Goal: Task Accomplishment & Management: Manage account settings

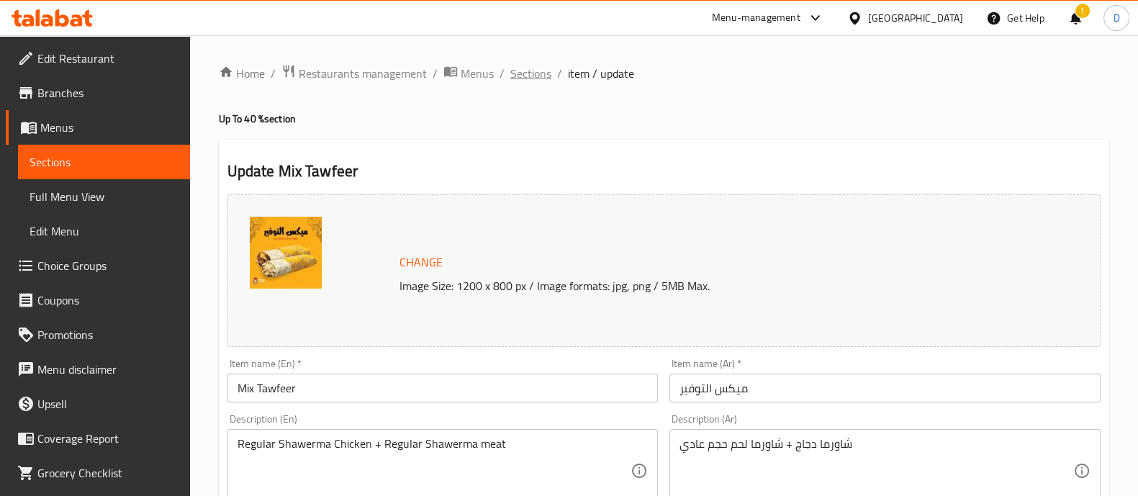
click at [518, 65] on span "Sections" at bounding box center [530, 73] width 41 height 17
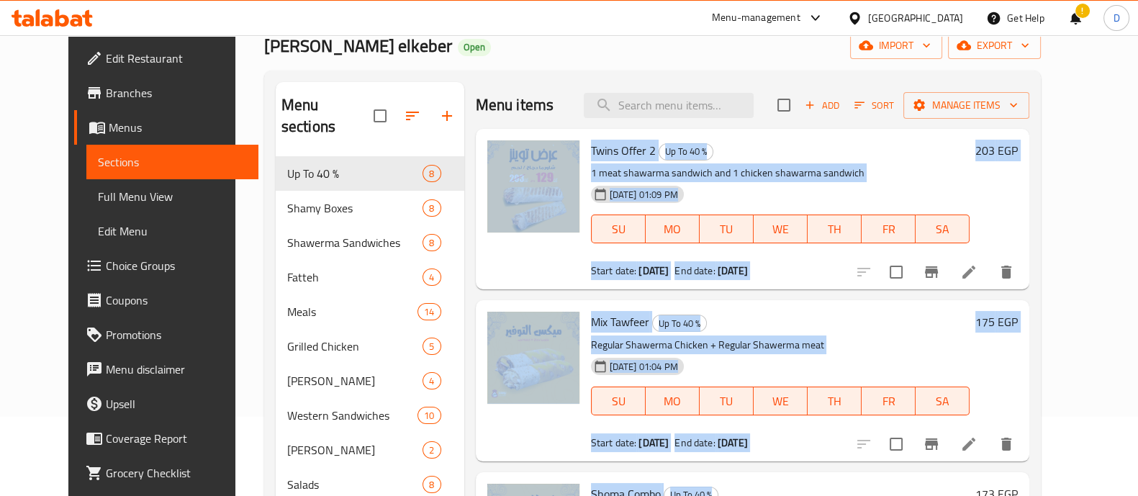
scroll to position [172, 0]
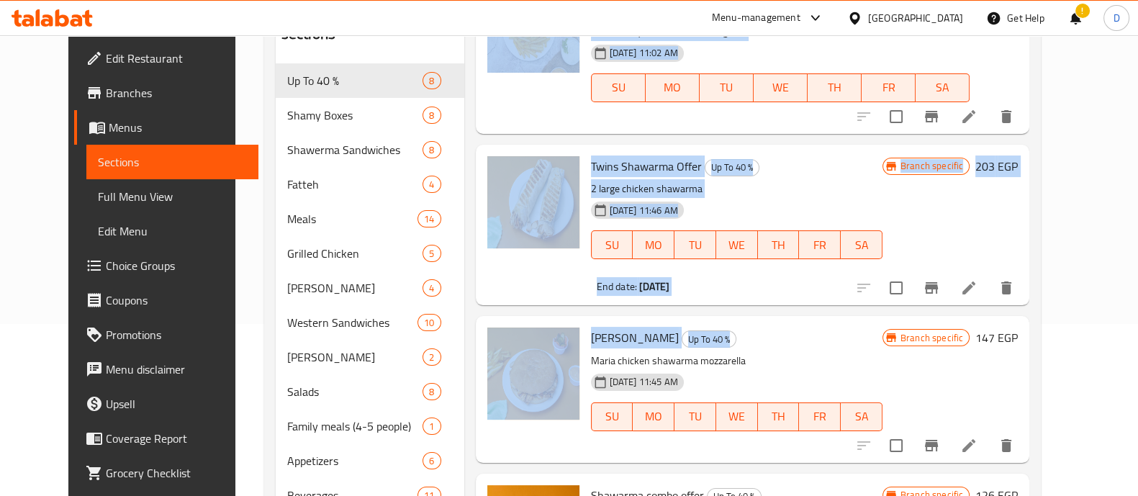
drag, startPoint x: 565, startPoint y: 222, endPoint x: 718, endPoint y: 275, distance: 162.3
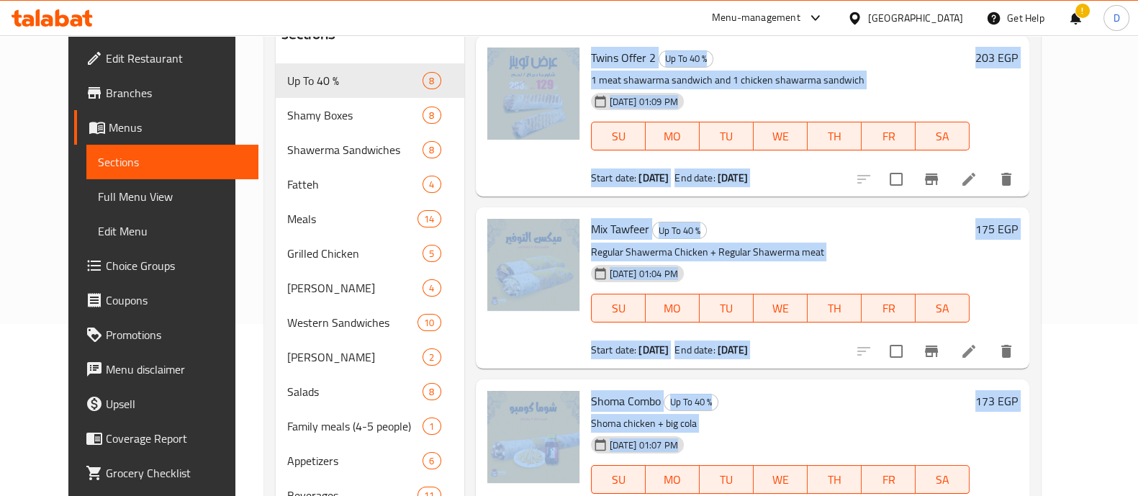
scroll to position [0, 0]
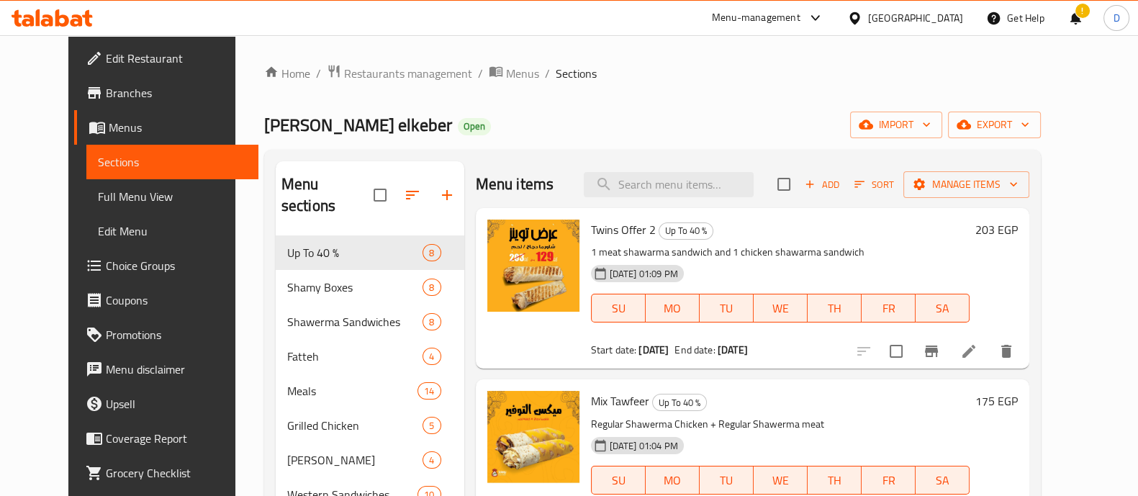
click at [644, 134] on div "Shamy Elbait elkeber Open import export" at bounding box center [652, 125] width 777 height 27
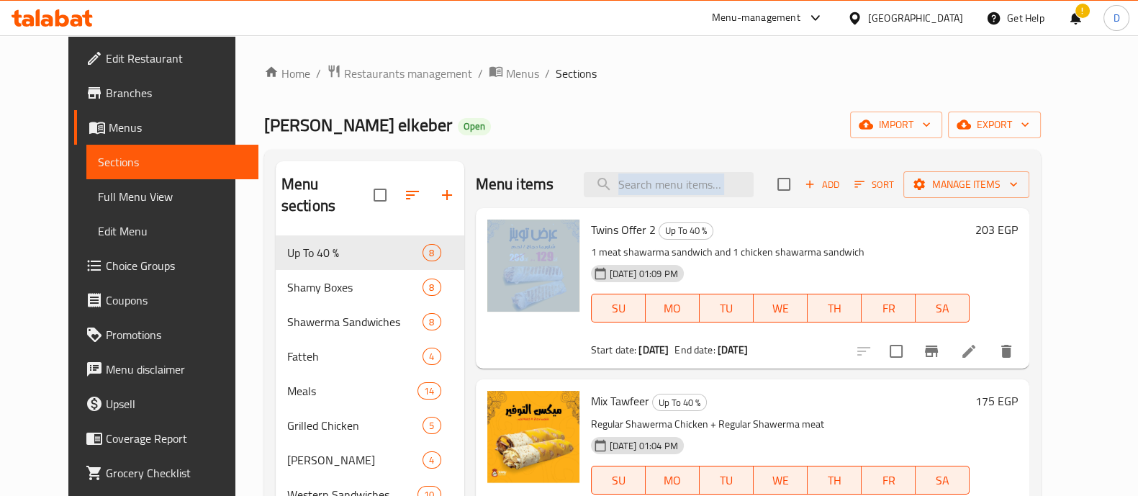
drag, startPoint x: 572, startPoint y: 220, endPoint x: 687, endPoint y: 140, distance: 140.2
click at [687, 140] on div "Home / Restaurants management / Menus / Sections Shamy Elbait elkeber Open impo…" at bounding box center [652, 383] width 777 height 638
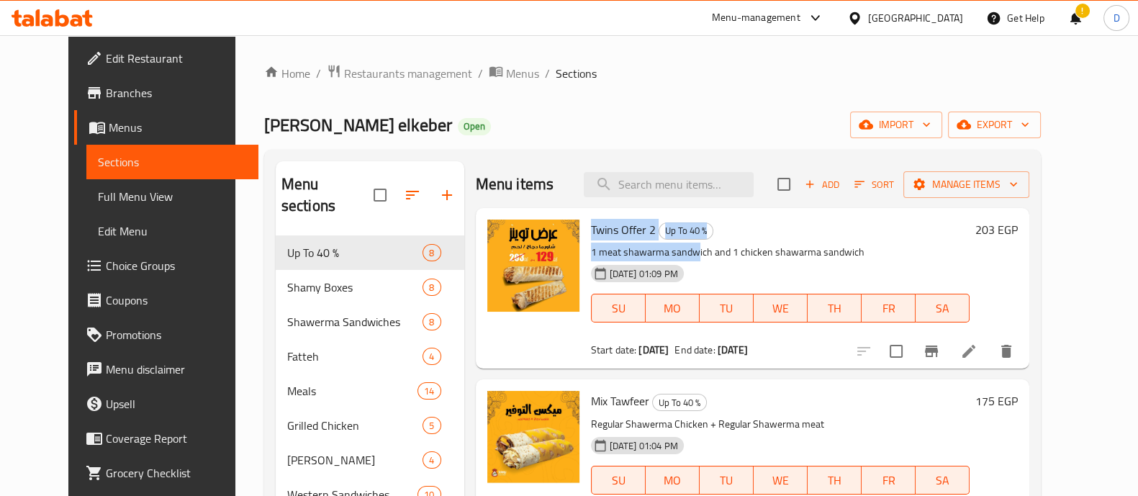
drag, startPoint x: 570, startPoint y: 221, endPoint x: 680, endPoint y: 253, distance: 114.1
click at [680, 253] on div "Twins Offer 2 Up To 40 % 1 meat shawarma sandwich and 1 chicken shawarma sandwi…" at bounding box center [780, 288] width 391 height 149
click at [695, 247] on p "1 meat shawarma sandwich and 1 chicken shawarma sandwich" at bounding box center [780, 252] width 379 height 18
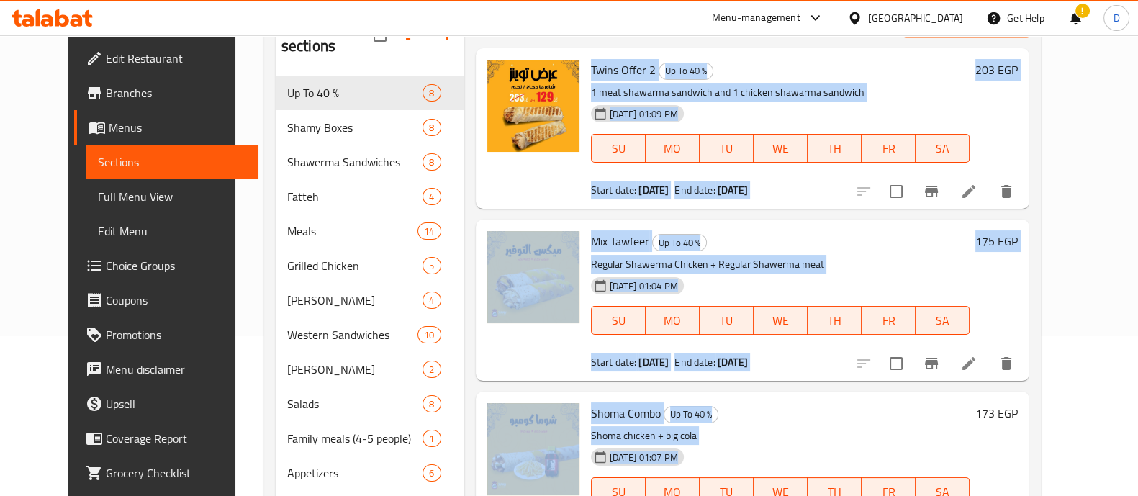
scroll to position [244, 0]
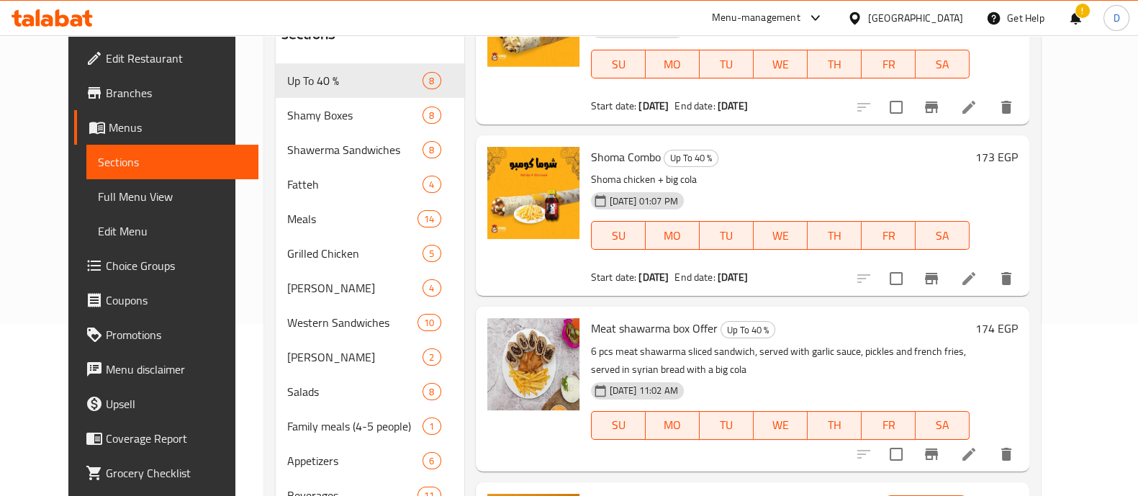
drag, startPoint x: 569, startPoint y: 232, endPoint x: 513, endPoint y: 91, distance: 151.5
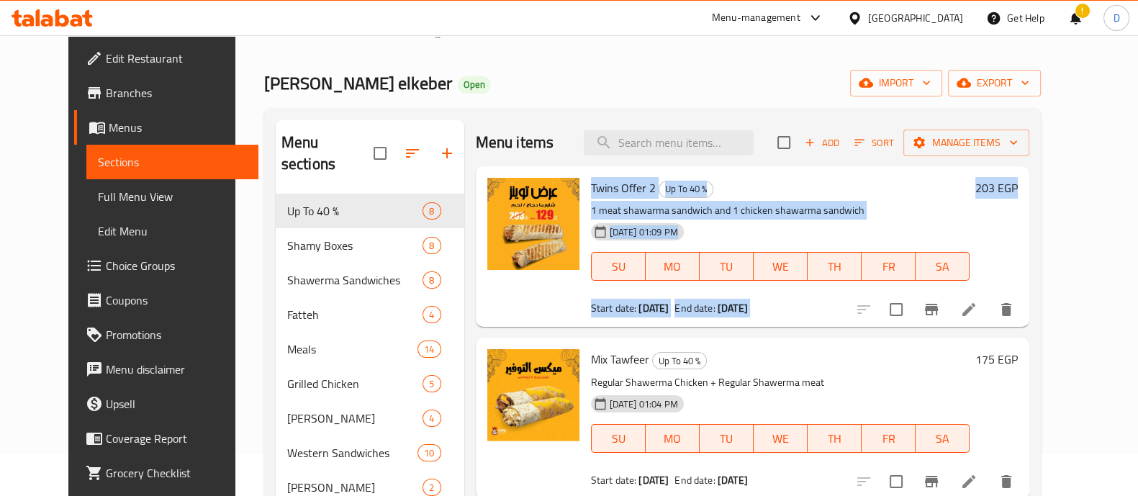
scroll to position [40, 0]
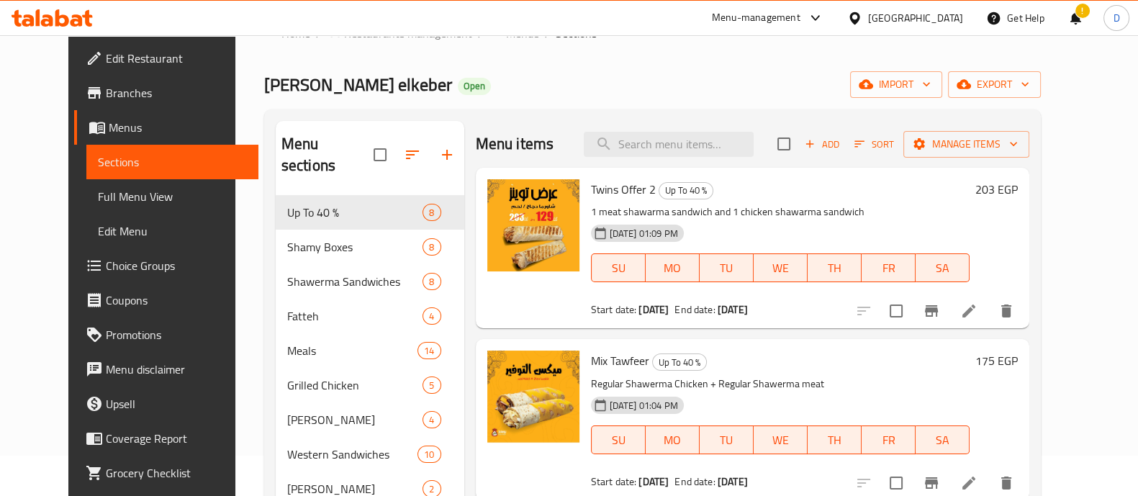
click at [543, 163] on div "Menu items Add Sort Manage items" at bounding box center [753, 144] width 554 height 47
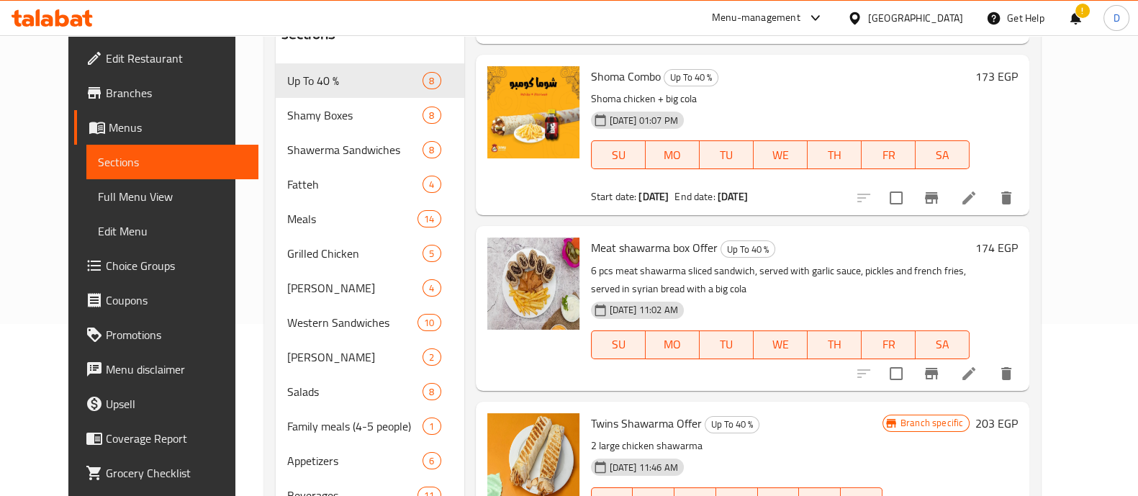
scroll to position [0, 0]
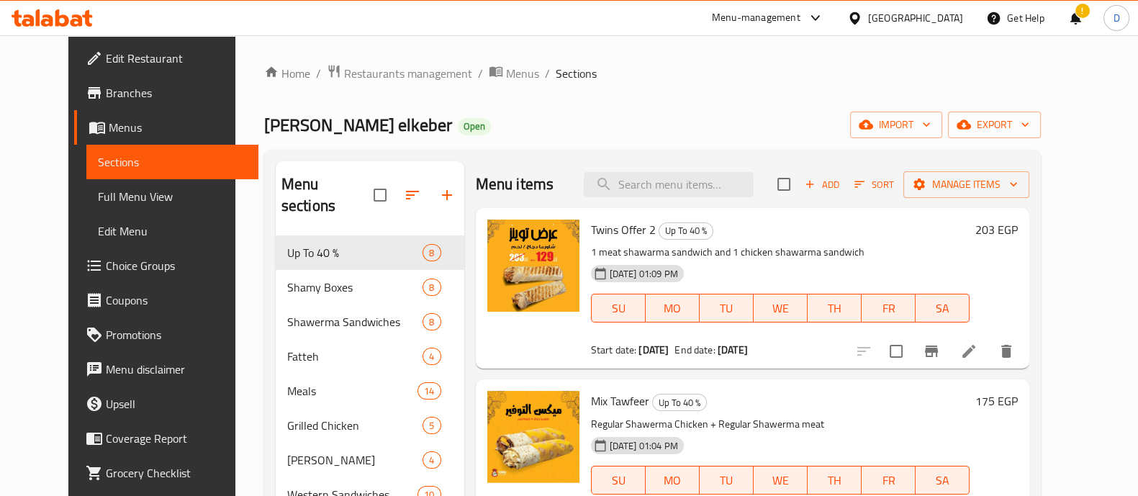
drag, startPoint x: 583, startPoint y: 45, endPoint x: 533, endPoint y: 173, distance: 137.7
click at [533, 173] on h2 "Menu items" at bounding box center [515, 184] width 78 height 22
drag, startPoint x: 457, startPoint y: 171, endPoint x: 569, endPoint y: 153, distance: 113.7
click at [569, 153] on div "Menu sections Up To 40 % 8 Shamy Boxes 8 Shawerma Sandwiches 8 Fatteh 4 Meals 1…" at bounding box center [652, 426] width 777 height 552
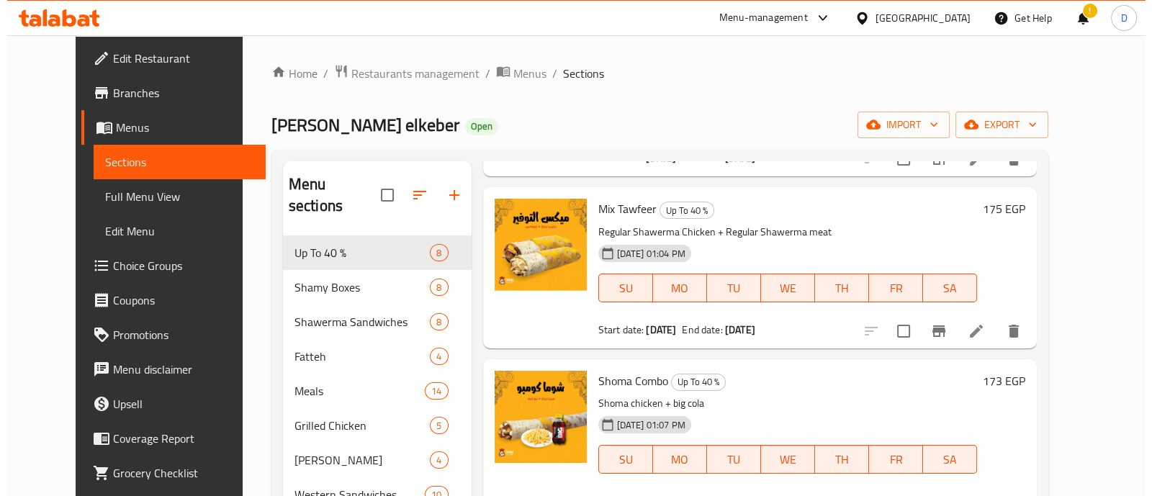
scroll to position [194, 0]
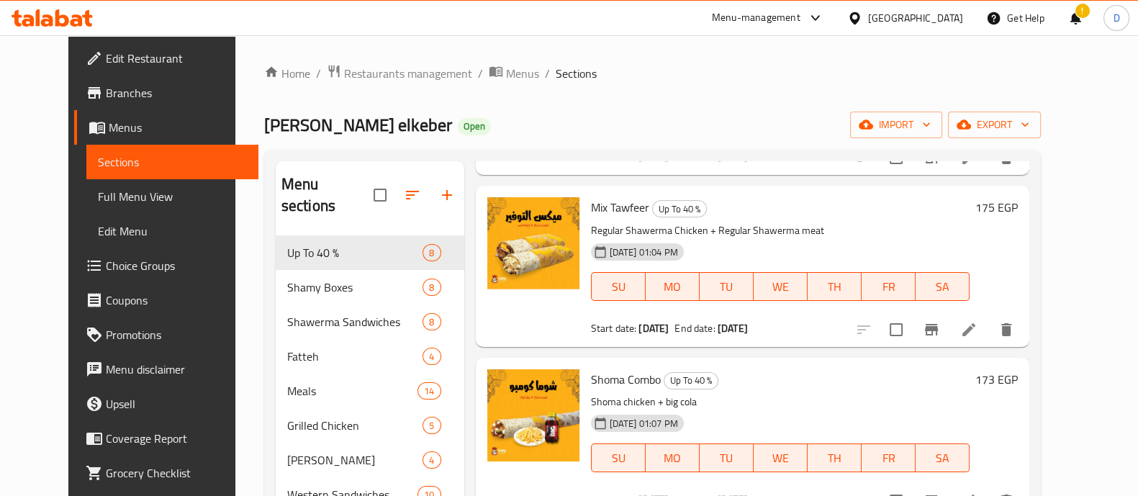
click at [978, 322] on icon at bounding box center [968, 329] width 17 height 17
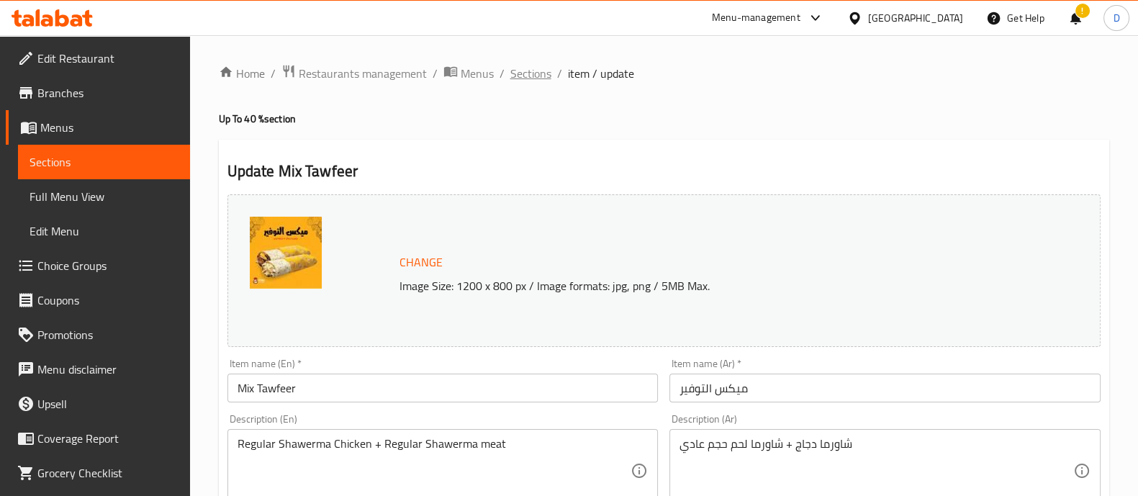
click at [526, 75] on span "Sections" at bounding box center [530, 73] width 41 height 17
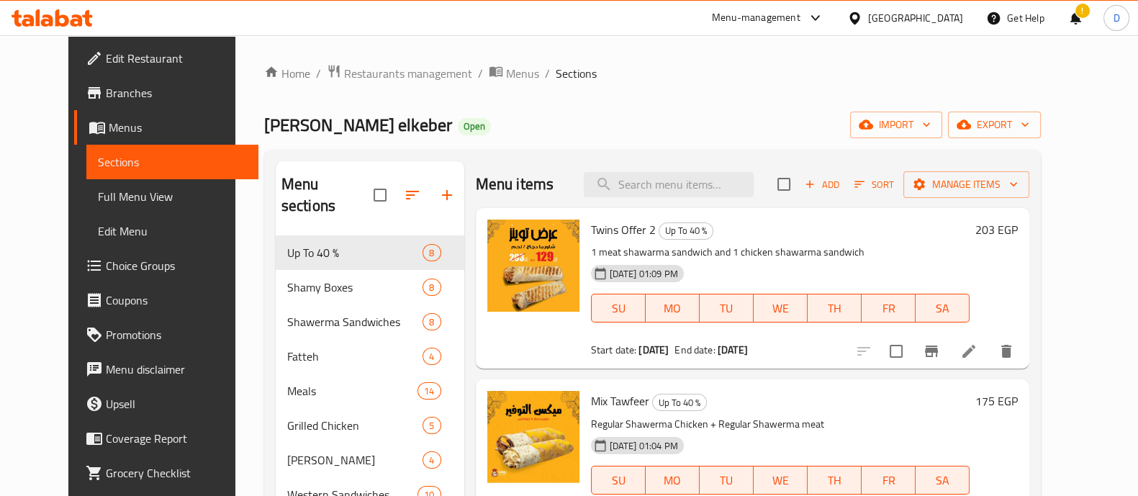
scroll to position [137, 0]
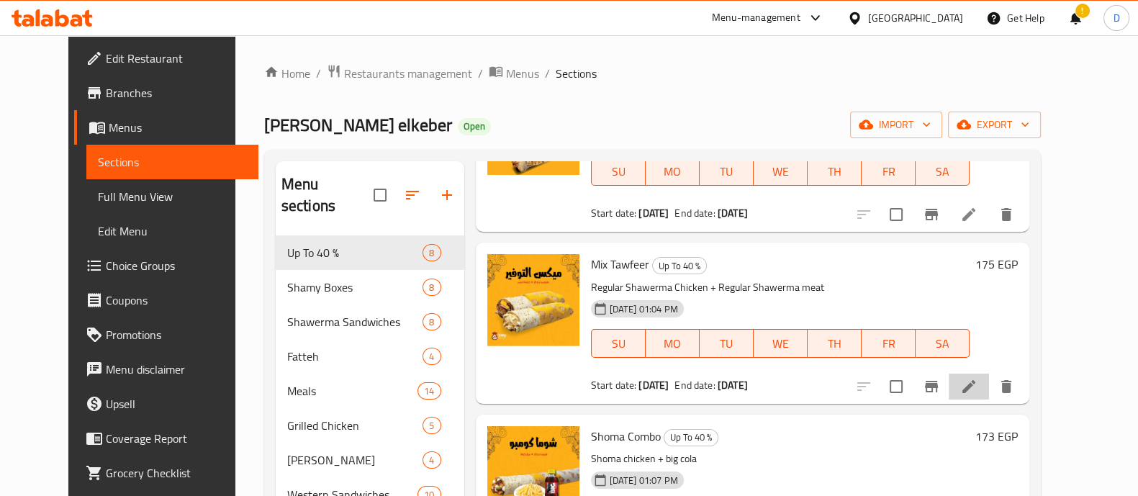
click at [989, 390] on li at bounding box center [969, 387] width 40 height 26
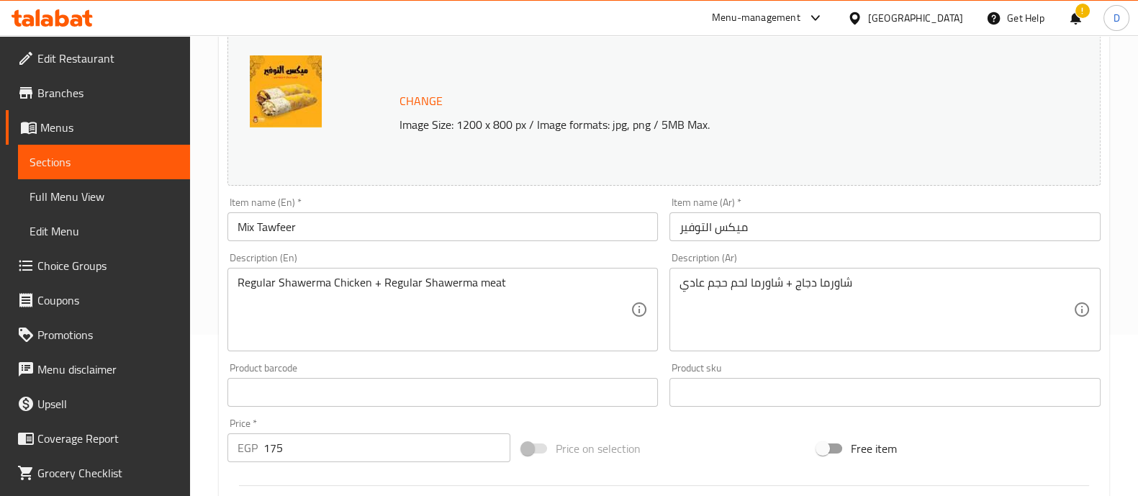
scroll to position [161, 0]
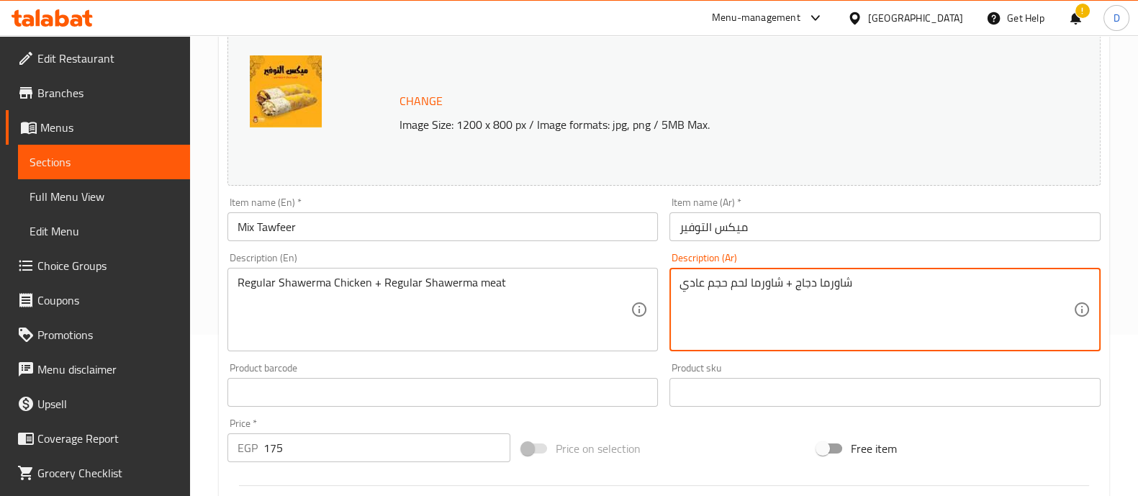
click at [695, 289] on textarea "شاورما دجاج + شاورما لحم حجم عادي" at bounding box center [877, 310] width 394 height 68
type textarea "شاورما دجاج + شاورما لحم حجم"
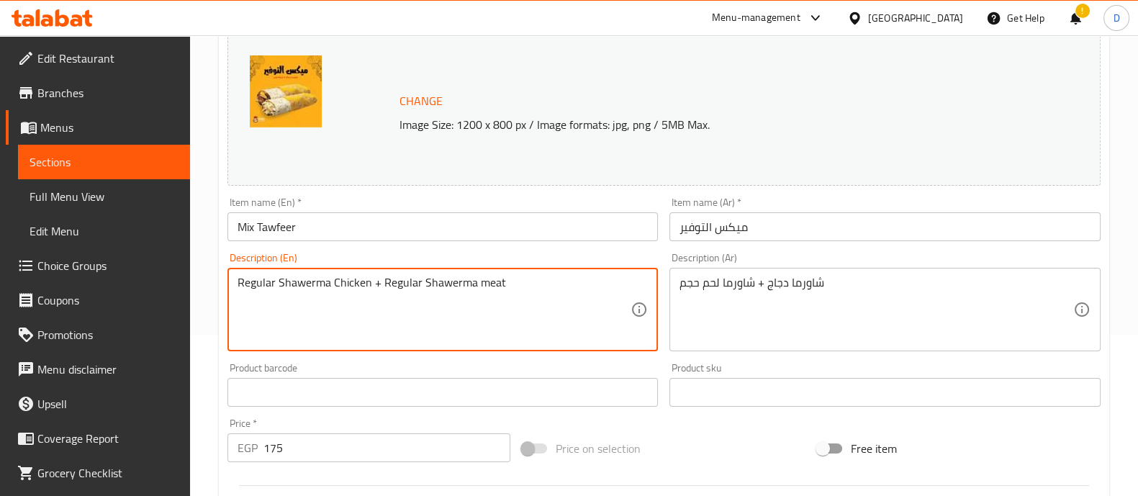
click at [387, 282] on textarea "Regular Shawerma Chicken + Regular Shawerma meat" at bounding box center [435, 310] width 394 height 68
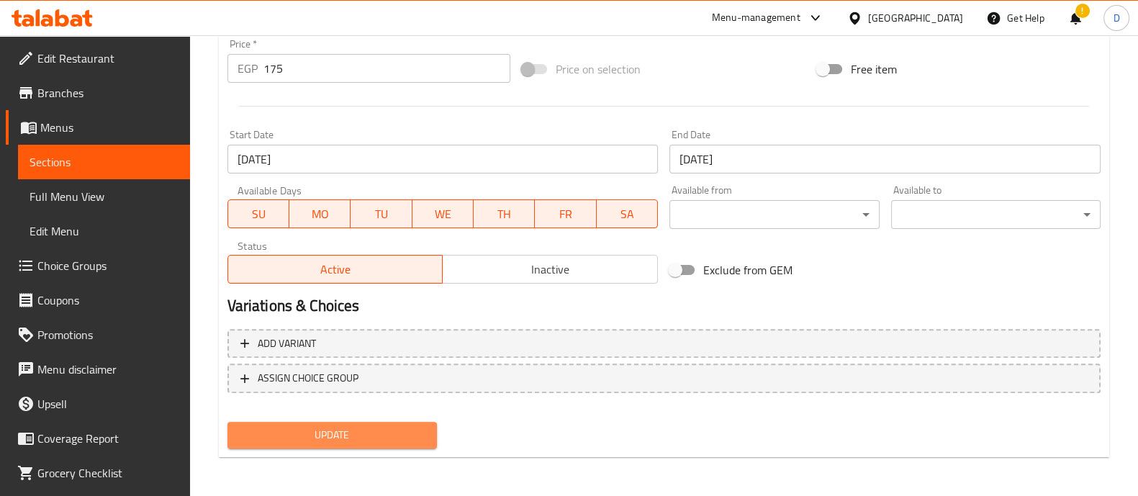
click at [361, 446] on button "Update" at bounding box center [331, 435] width 209 height 27
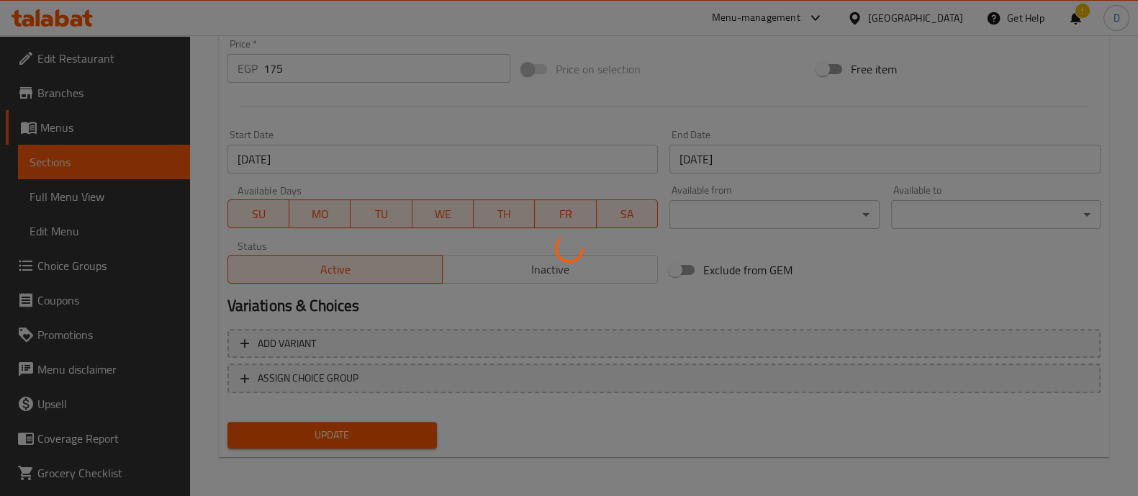
scroll to position [0, 0]
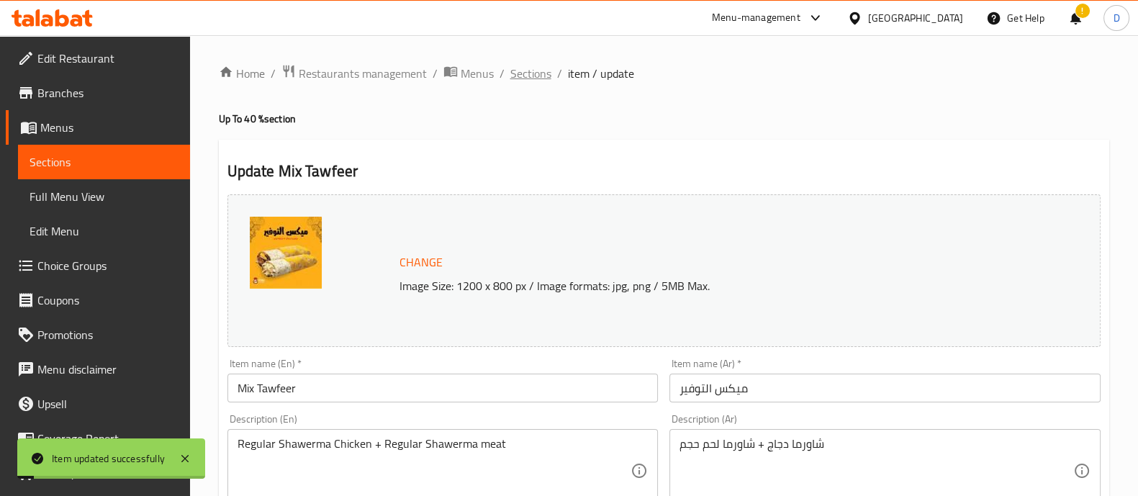
click at [516, 81] on span "Sections" at bounding box center [530, 73] width 41 height 17
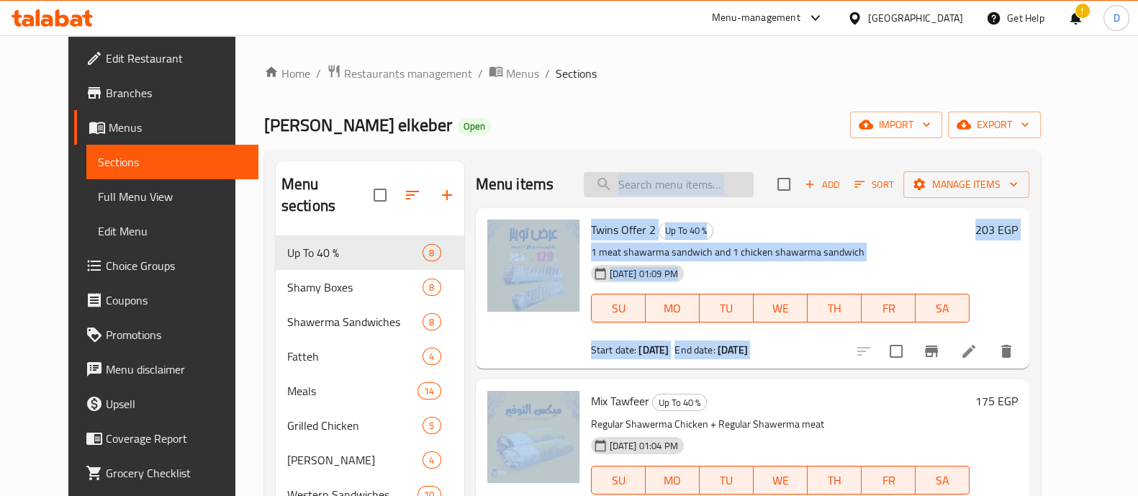
drag, startPoint x: 567, startPoint y: 206, endPoint x: 677, endPoint y: 186, distance: 112.7
click at [677, 186] on div "Menu items Add Sort Manage items Twins Offer 2 Up To 40 % 1 meat shawarma sandw…" at bounding box center [747, 425] width 566 height 529
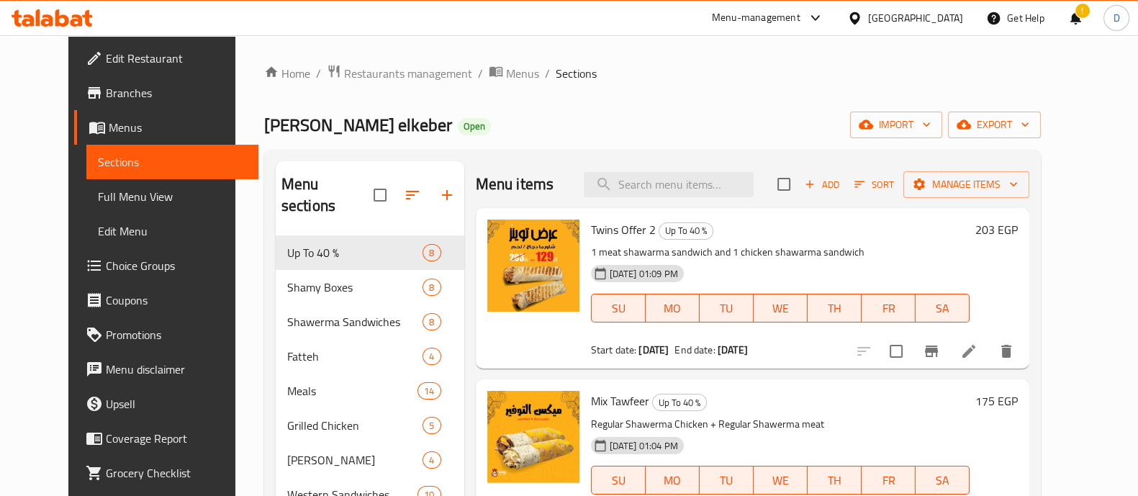
click at [590, 98] on div "Home / Restaurants management / Menus / Sections Shamy Elbait elkeber Open impo…" at bounding box center [652, 383] width 777 height 638
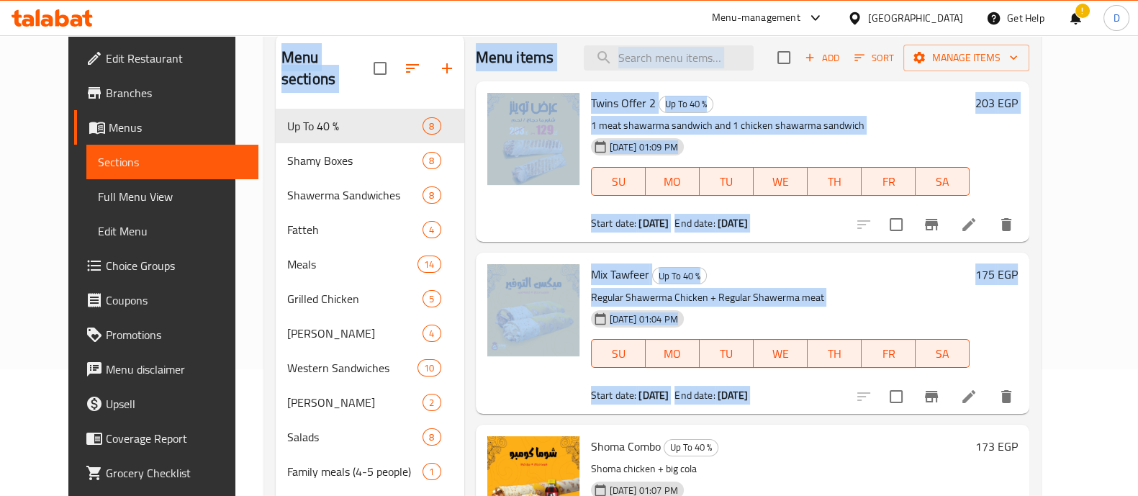
scroll to position [212, 0]
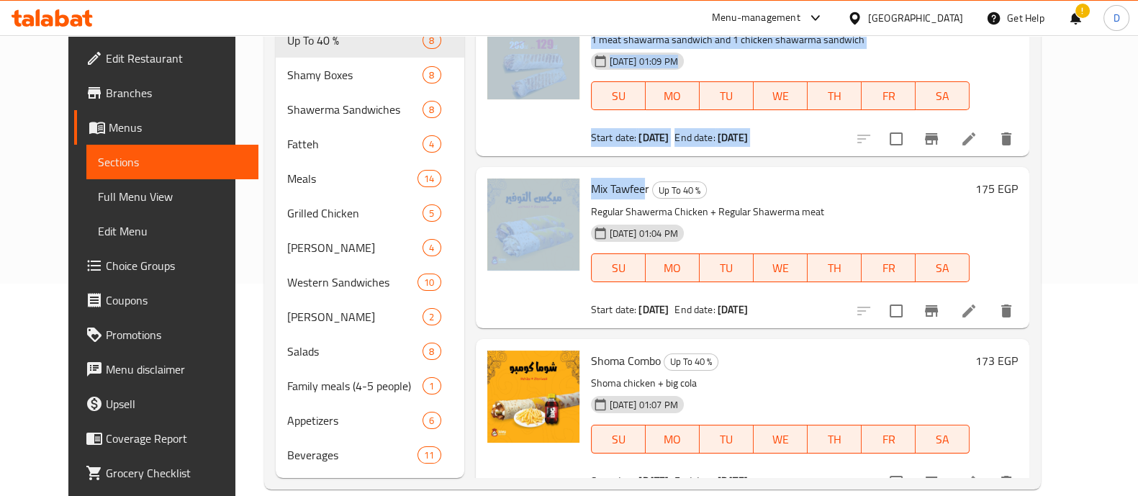
drag, startPoint x: 199, startPoint y: 53, endPoint x: 628, endPoint y: 158, distance: 441.7
click at [628, 158] on div "Home / Restaurants management / Menus / Sections Shamy Elbait elkeber Open impo…" at bounding box center [652, 170] width 834 height 695
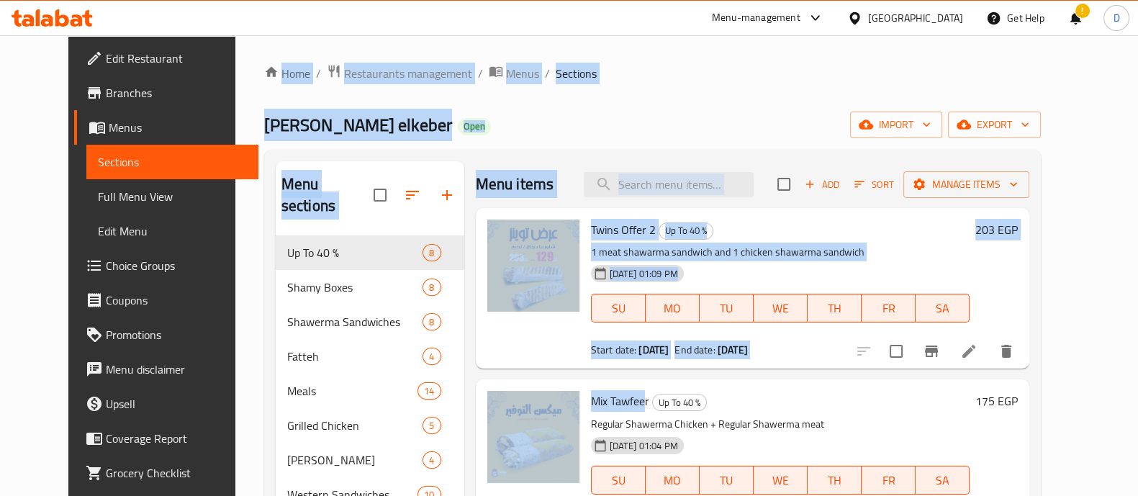
scroll to position [12, 0]
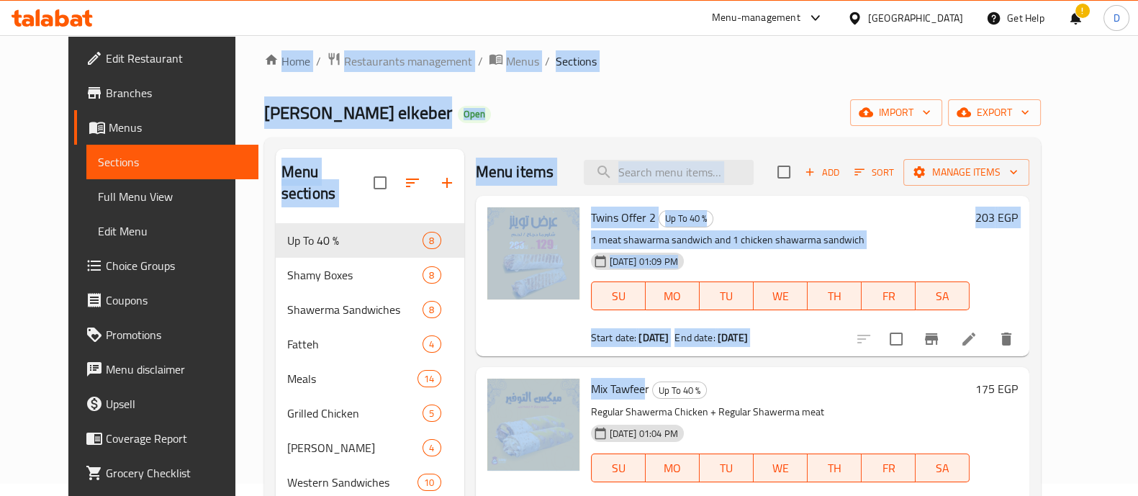
click at [565, 117] on div "Shamy Elbait elkeber Open import export" at bounding box center [652, 112] width 777 height 27
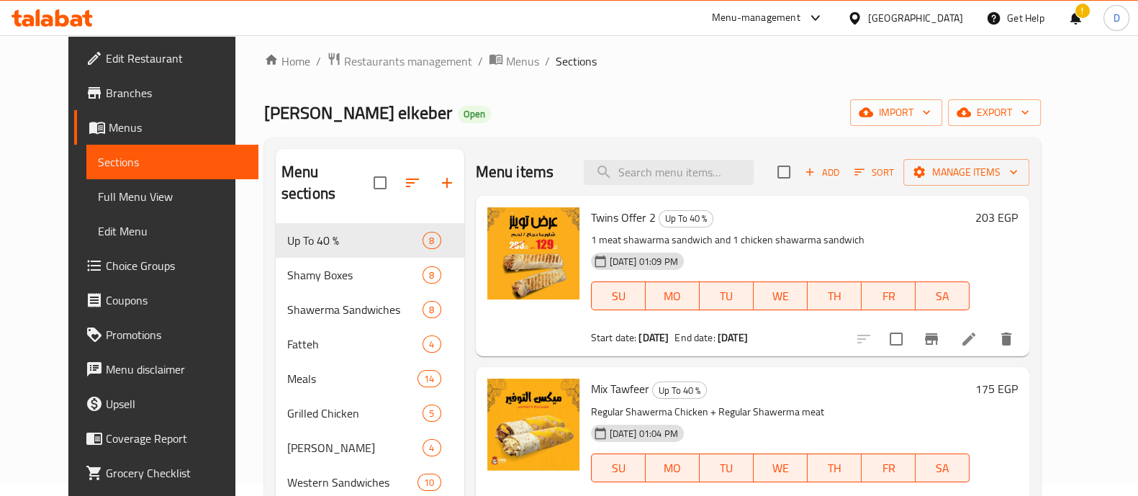
click at [277, 27] on div "Menu-management Egypt Get Help ! D" at bounding box center [569, 18] width 1138 height 35
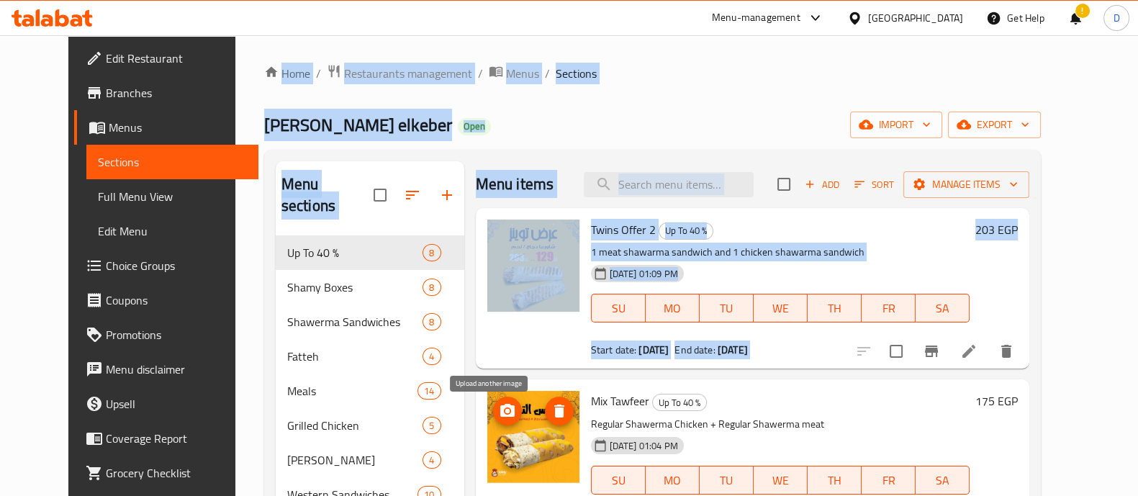
drag, startPoint x: 203, startPoint y: 40, endPoint x: 502, endPoint y: 406, distance: 472.8
click at [502, 406] on div "Home / Restaurants management / Menus / Sections Shamy Elbait elkeber Open impo…" at bounding box center [652, 382] width 834 height 695
click at [599, 106] on div "Home / Restaurants management / Menus / Sections Shamy Elbait elkeber Open impo…" at bounding box center [652, 383] width 777 height 638
